Goal: Entertainment & Leisure: Consume media (video, audio)

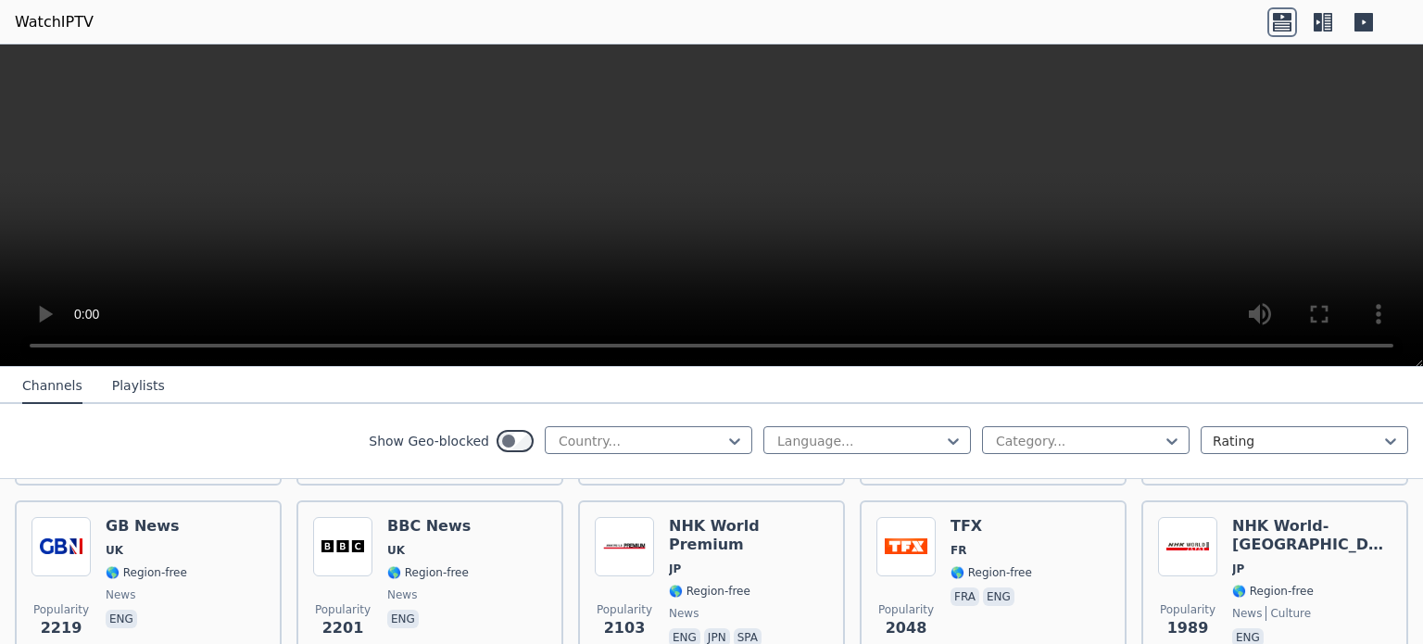
scroll to position [1019, 0]
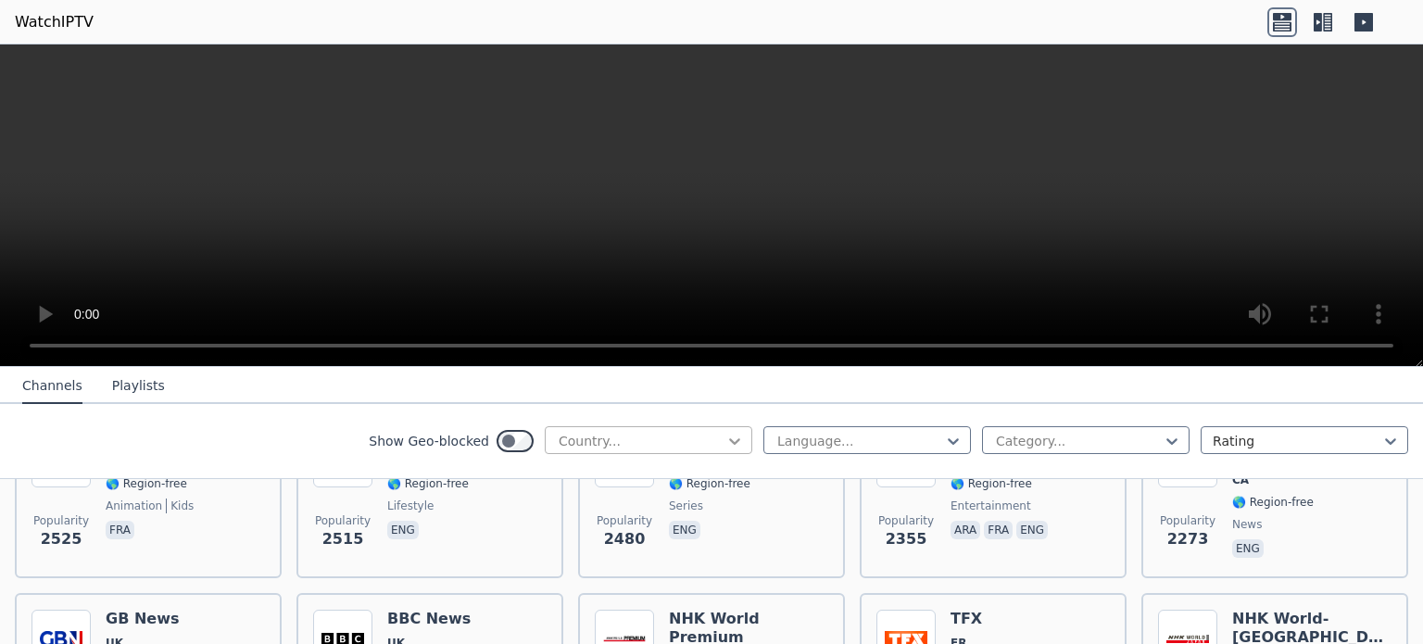
click at [725, 435] on icon at bounding box center [734, 441] width 19 height 19
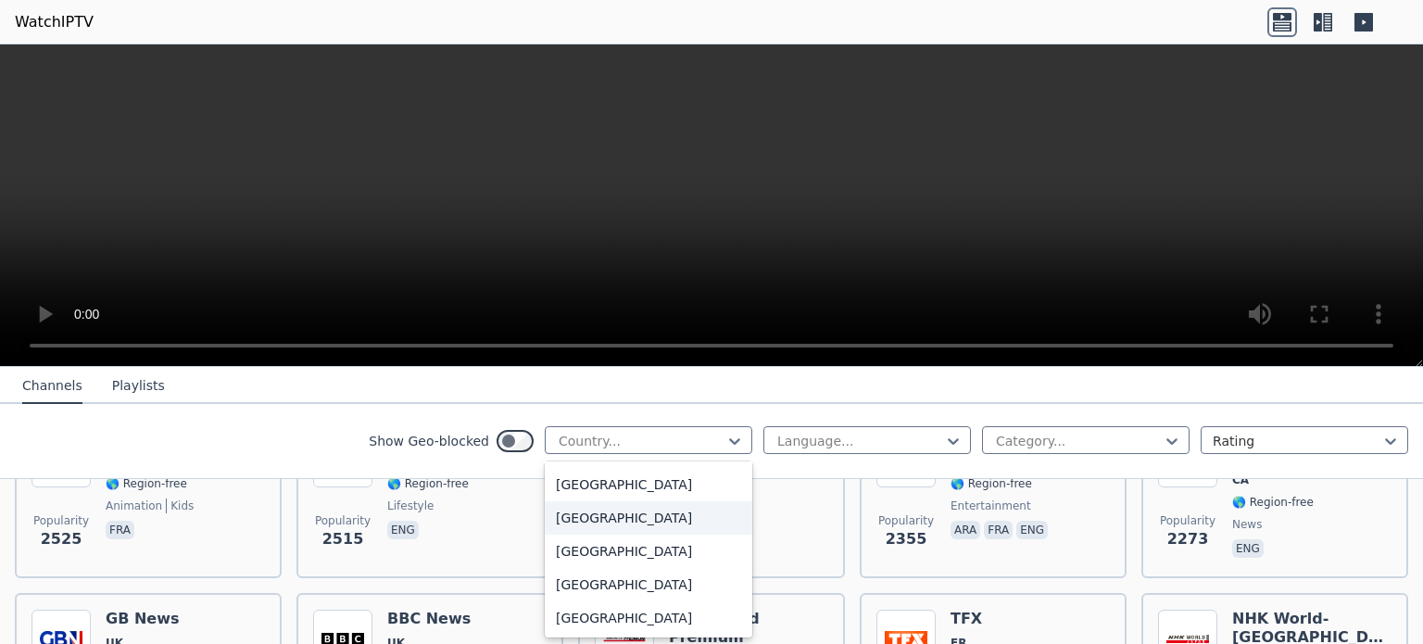
scroll to position [6534, 0]
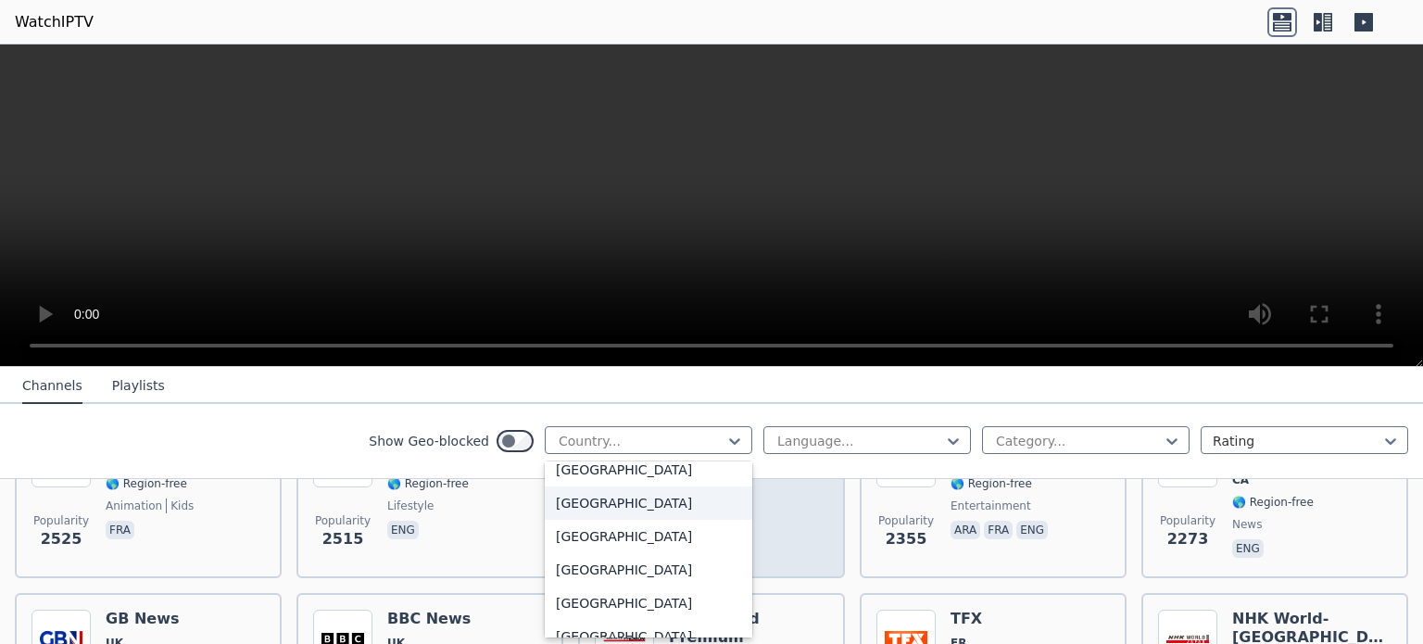
click at [615, 509] on div "[GEOGRAPHIC_DATA]" at bounding box center [649, 502] width 208 height 33
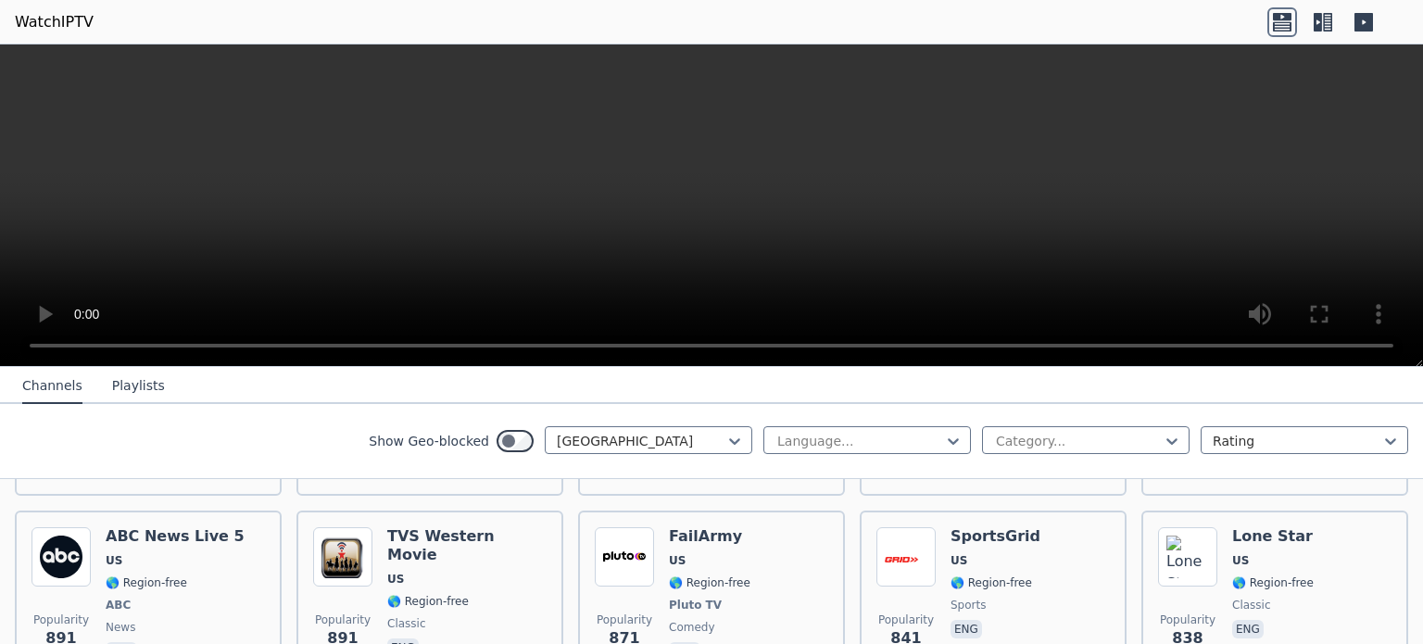
scroll to position [1482, 0]
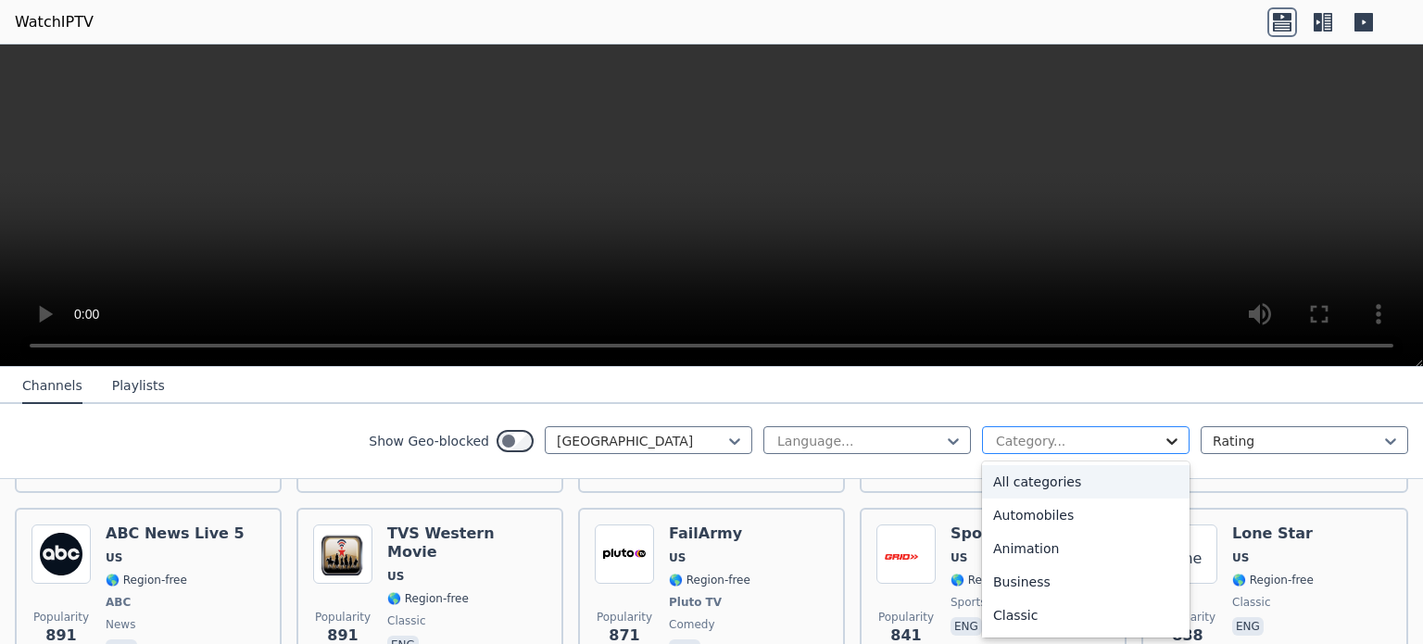
click at [1166, 440] on icon at bounding box center [1171, 441] width 11 height 6
click at [1002, 587] on div "News" at bounding box center [1086, 585] width 208 height 33
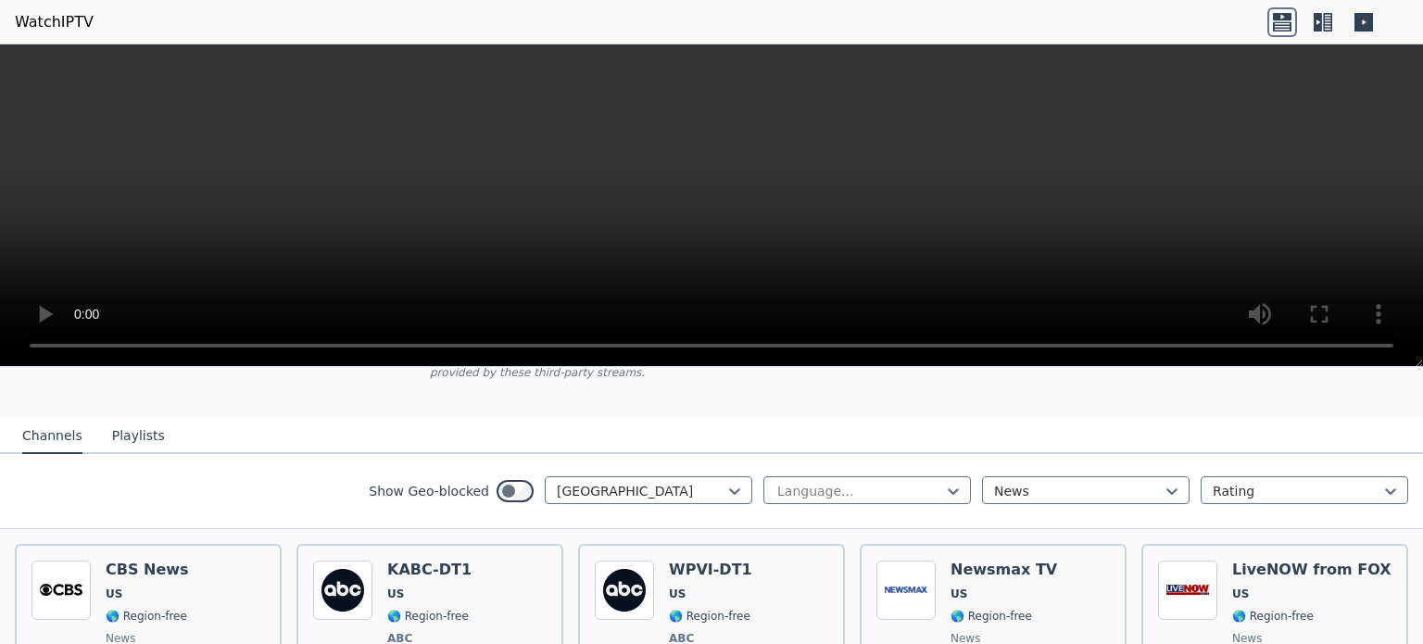
scroll to position [185, 0]
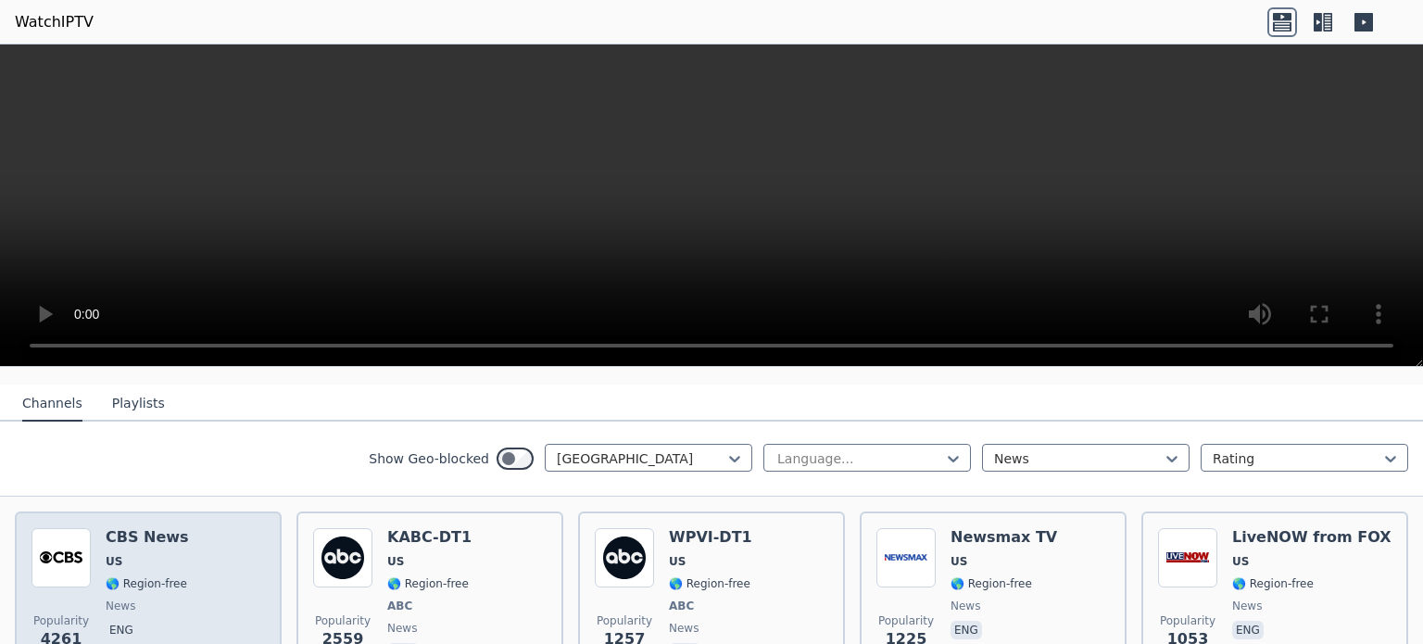
click at [110, 528] on h6 "CBS News" at bounding box center [147, 537] width 83 height 19
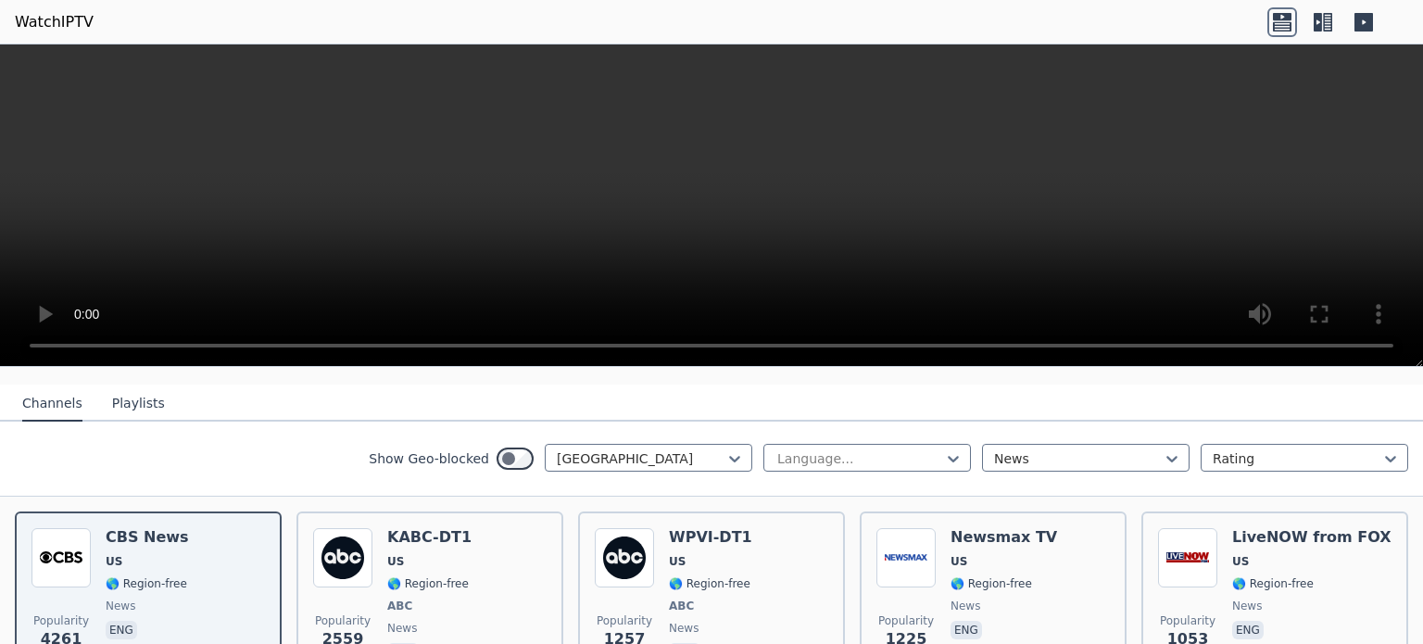
click at [1049, 276] on video at bounding box center [711, 205] width 1423 height 322
click at [1038, 274] on video at bounding box center [711, 205] width 1423 height 322
